Goal: Information Seeking & Learning: Learn about a topic

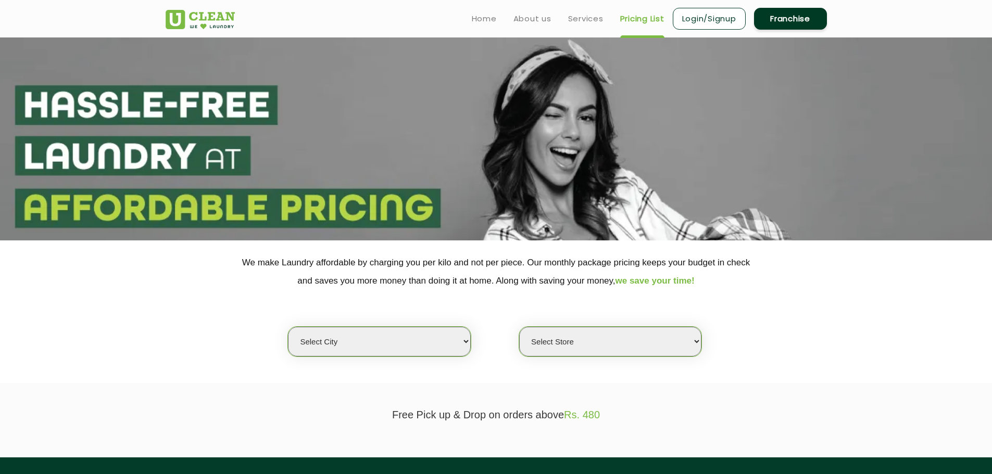
click at [361, 333] on select "Select city [GEOGRAPHIC_DATA] [GEOGRAPHIC_DATA] [GEOGRAPHIC_DATA] [GEOGRAPHIC_D…" at bounding box center [379, 342] width 182 height 30
select select "8"
click at [288, 327] on select "Select city [GEOGRAPHIC_DATA] [GEOGRAPHIC_DATA] [GEOGRAPHIC_DATA] [GEOGRAPHIC_D…" at bounding box center [379, 342] width 182 height 30
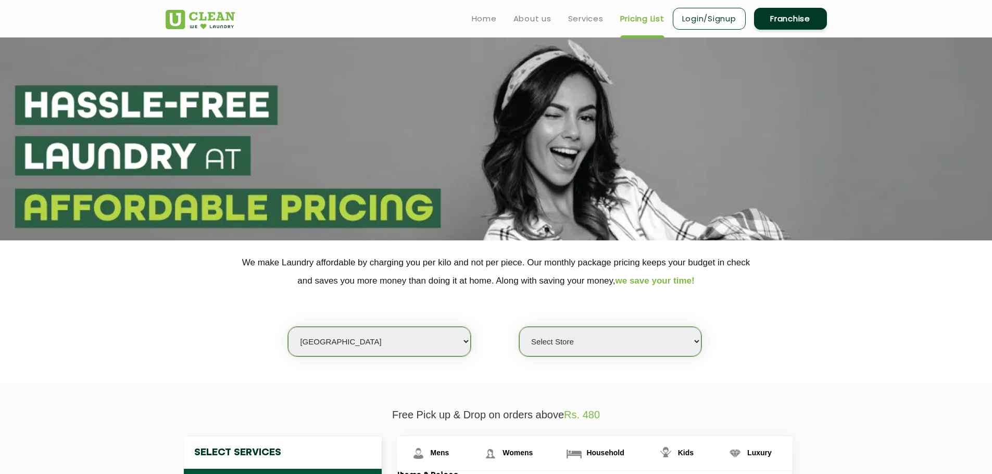
click at [597, 328] on select "Select Store [GEOGRAPHIC_DATA] [GEOGRAPHIC_DATA] [GEOGRAPHIC_DATA] [GEOGRAPHIC_…" at bounding box center [610, 342] width 182 height 30
select select "264"
click at [519, 327] on select "Select Store [GEOGRAPHIC_DATA] [GEOGRAPHIC_DATA] [GEOGRAPHIC_DATA] [GEOGRAPHIC_…" at bounding box center [610, 342] width 182 height 30
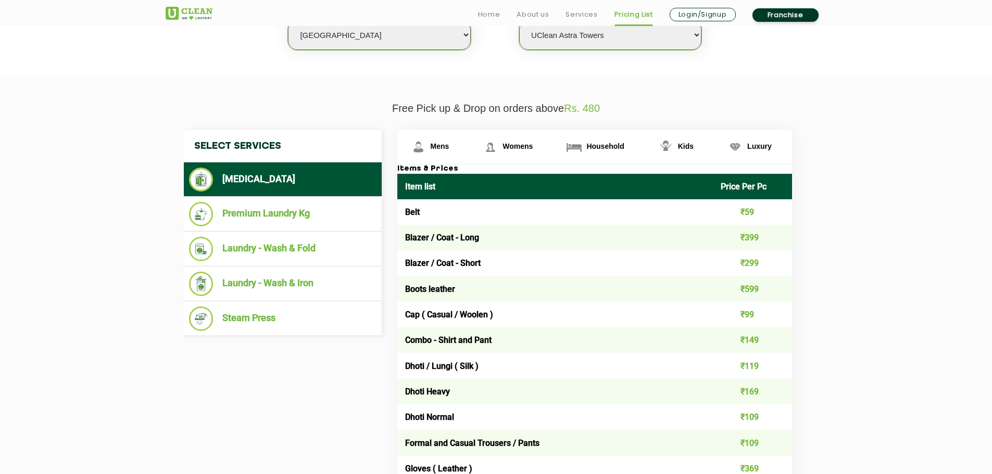
scroll to position [307, 0]
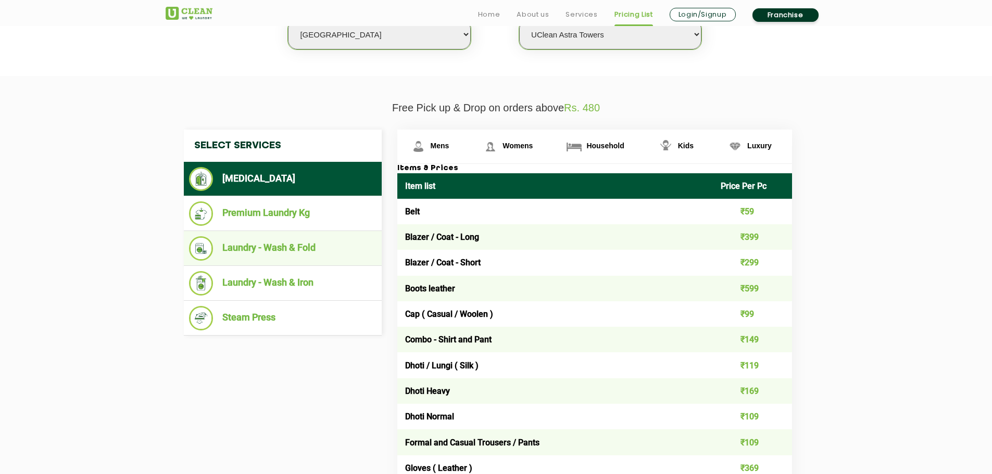
click at [320, 256] on li "Laundry - Wash & Fold" at bounding box center [282, 248] width 187 height 24
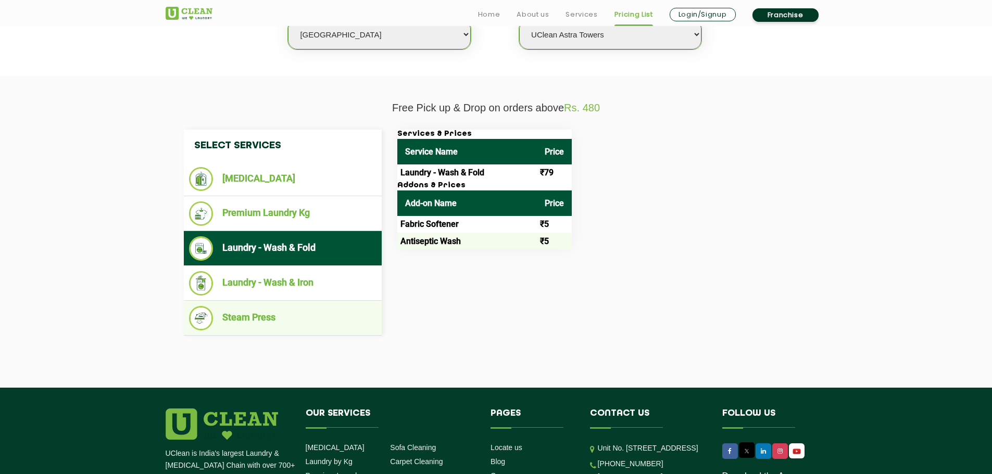
click at [297, 313] on li "Steam Press" at bounding box center [282, 318] width 187 height 24
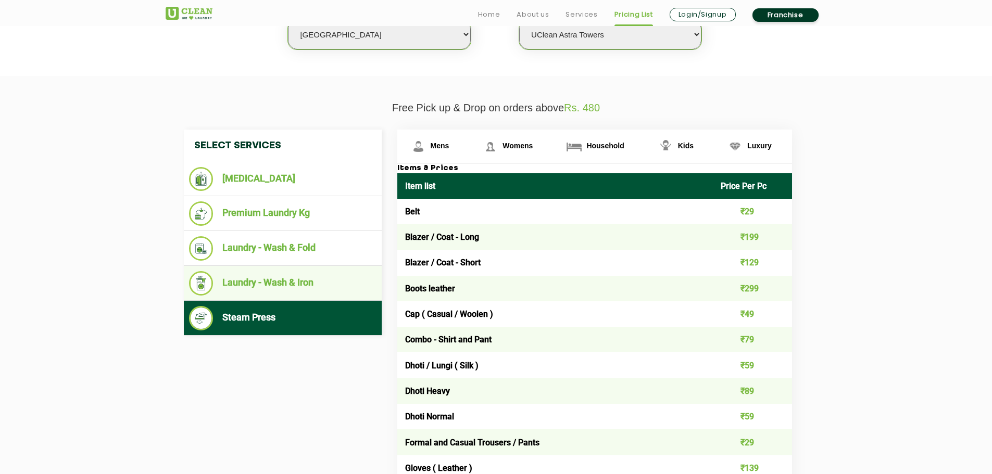
click at [304, 281] on li "Laundry - Wash & Iron" at bounding box center [282, 283] width 187 height 24
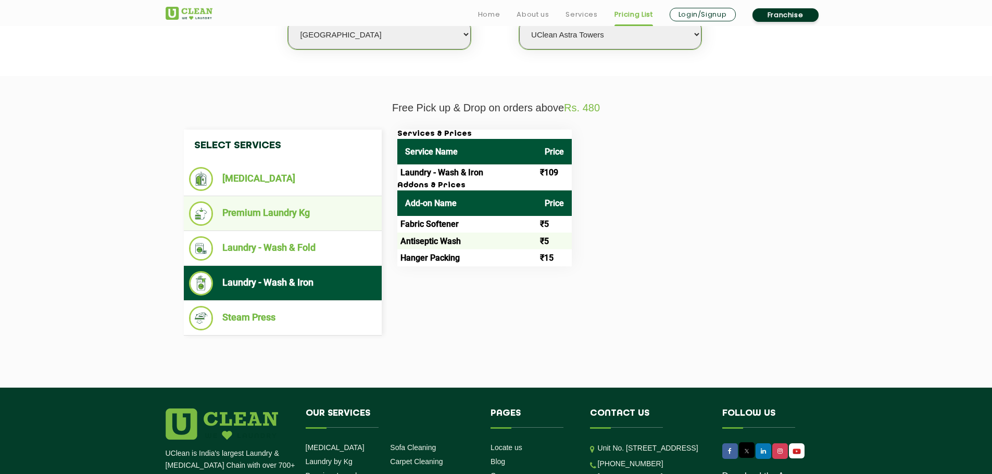
click at [300, 214] on li "Premium Laundry Kg" at bounding box center [282, 213] width 187 height 24
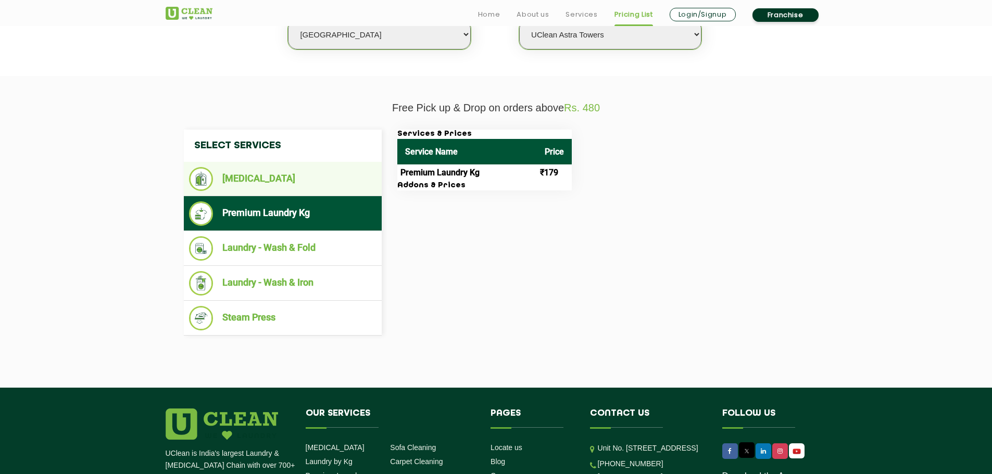
click at [322, 170] on li "[MEDICAL_DATA]" at bounding box center [282, 179] width 187 height 24
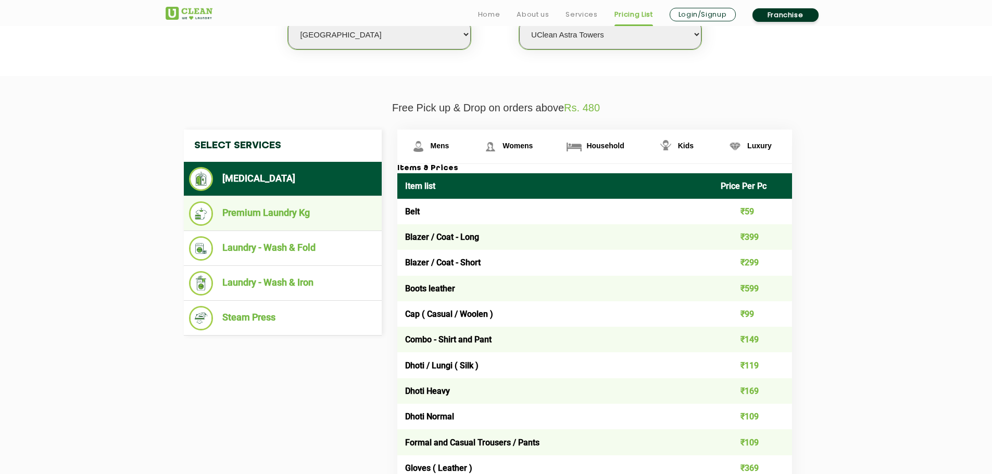
click at [301, 230] on ul "Premium Laundry Kg" at bounding box center [283, 213] width 198 height 35
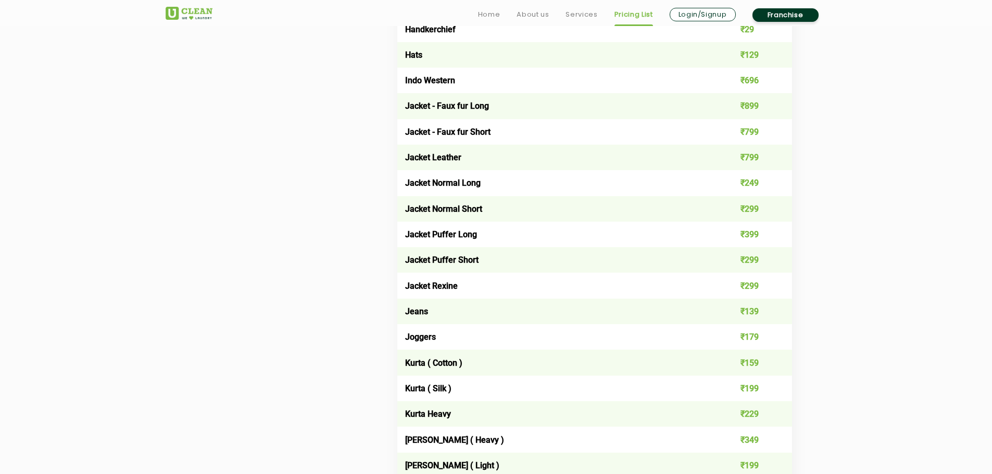
scroll to position [800, 0]
